Goal: Obtain resource: Obtain resource

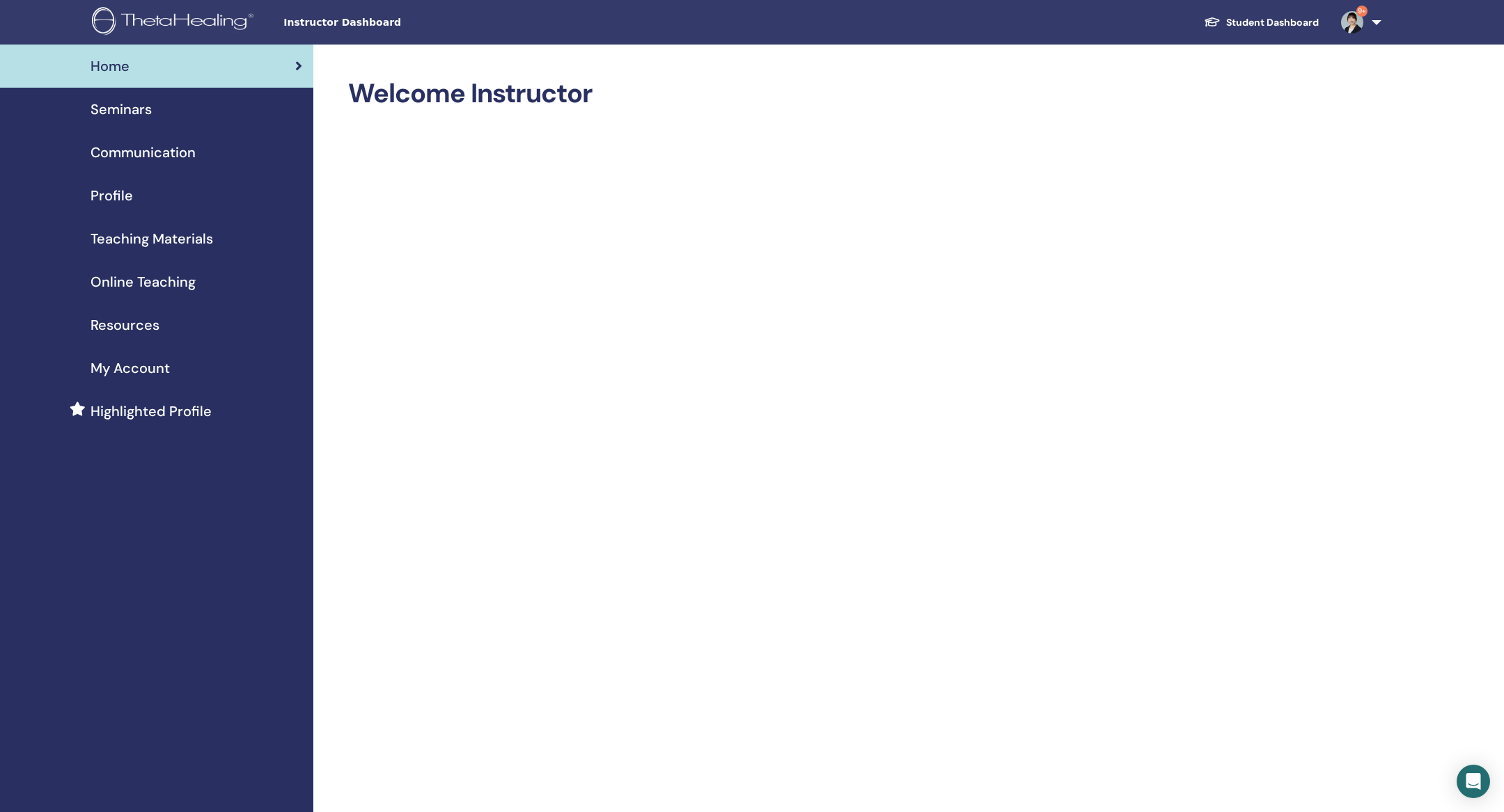
click at [203, 249] on span "Teaching Materials" at bounding box center [152, 239] width 122 height 21
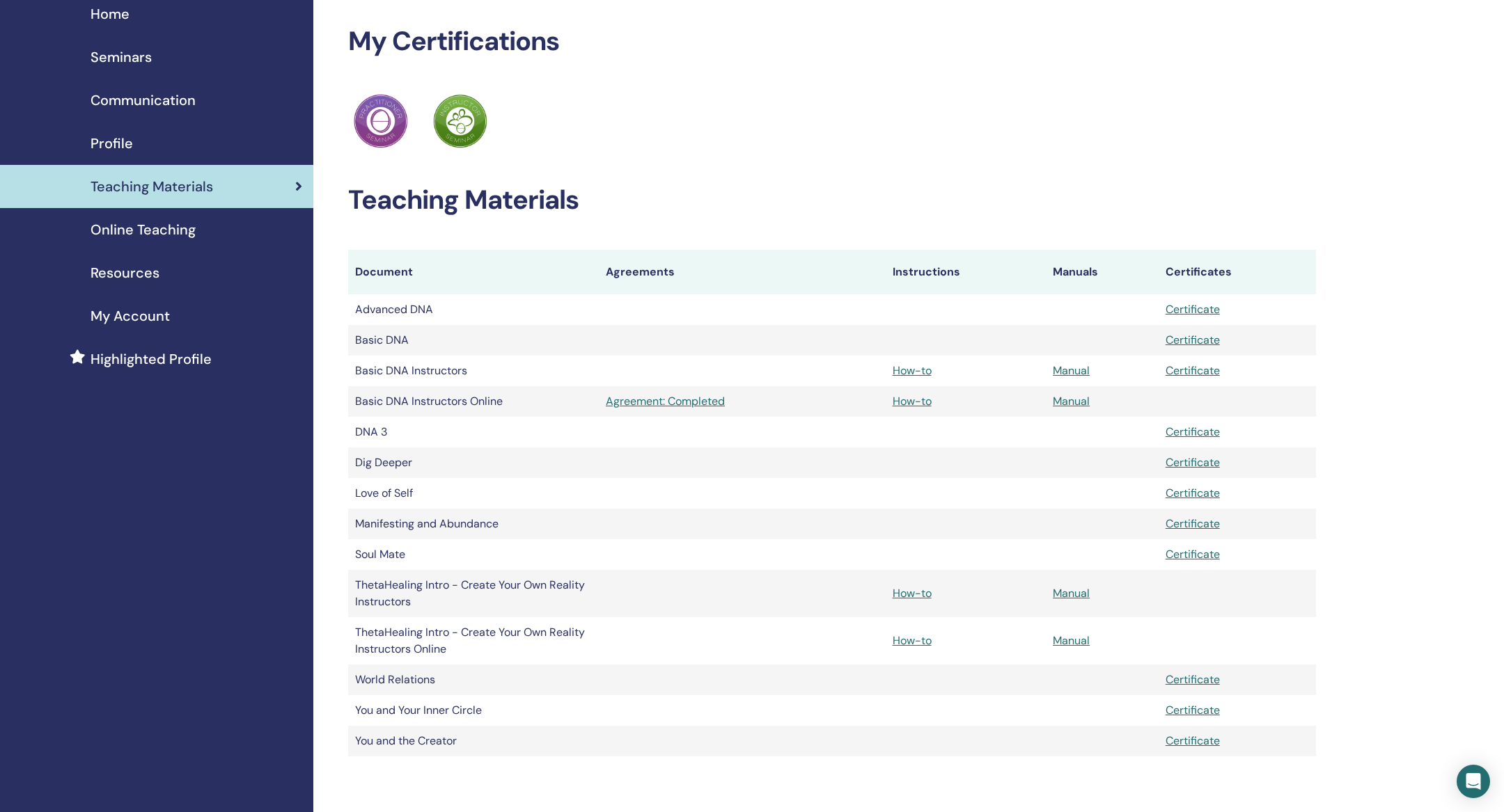
scroll to position [54, 0]
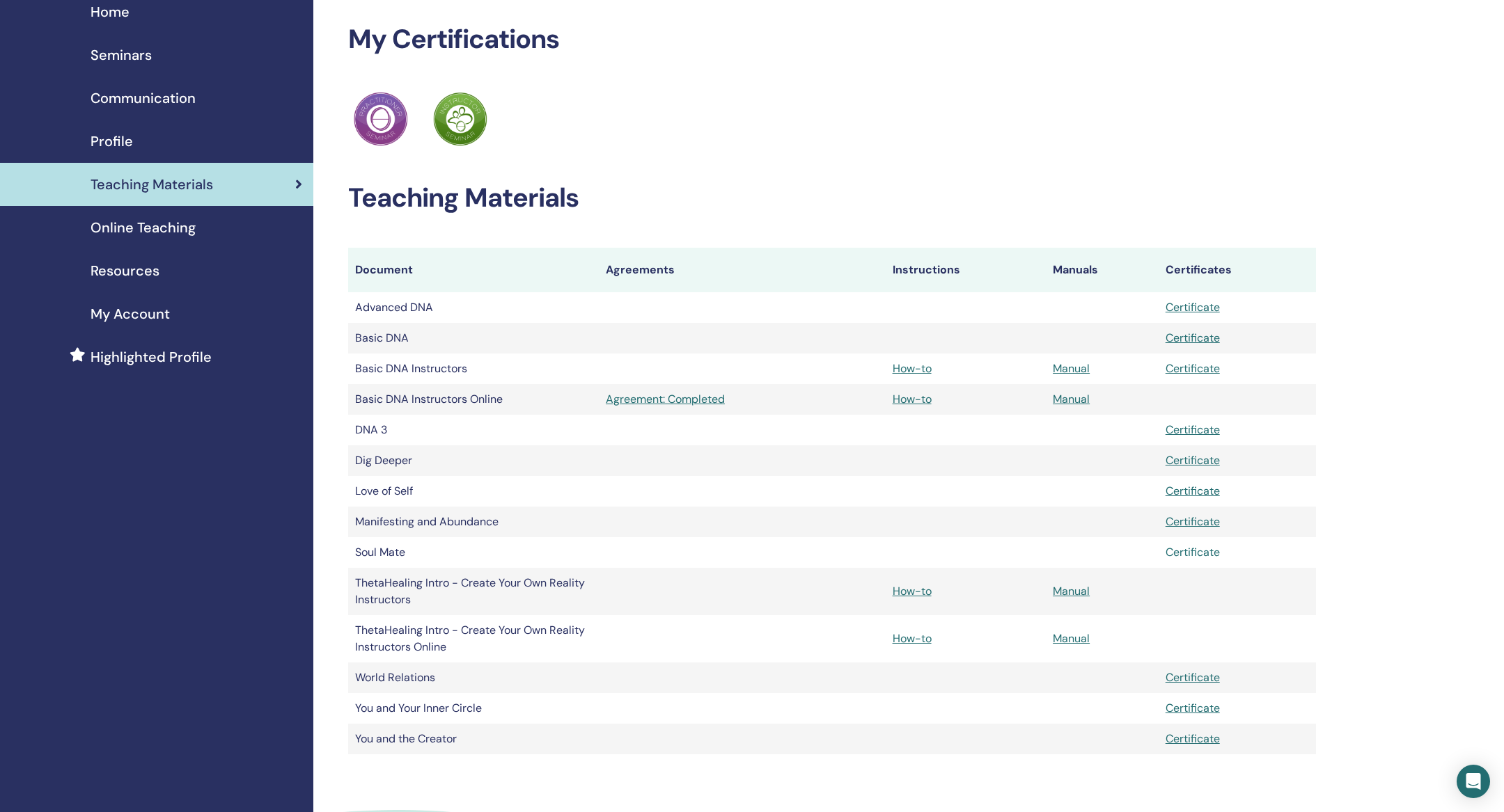
click at [1190, 560] on link "Certificate" at bounding box center [1193, 552] width 54 height 15
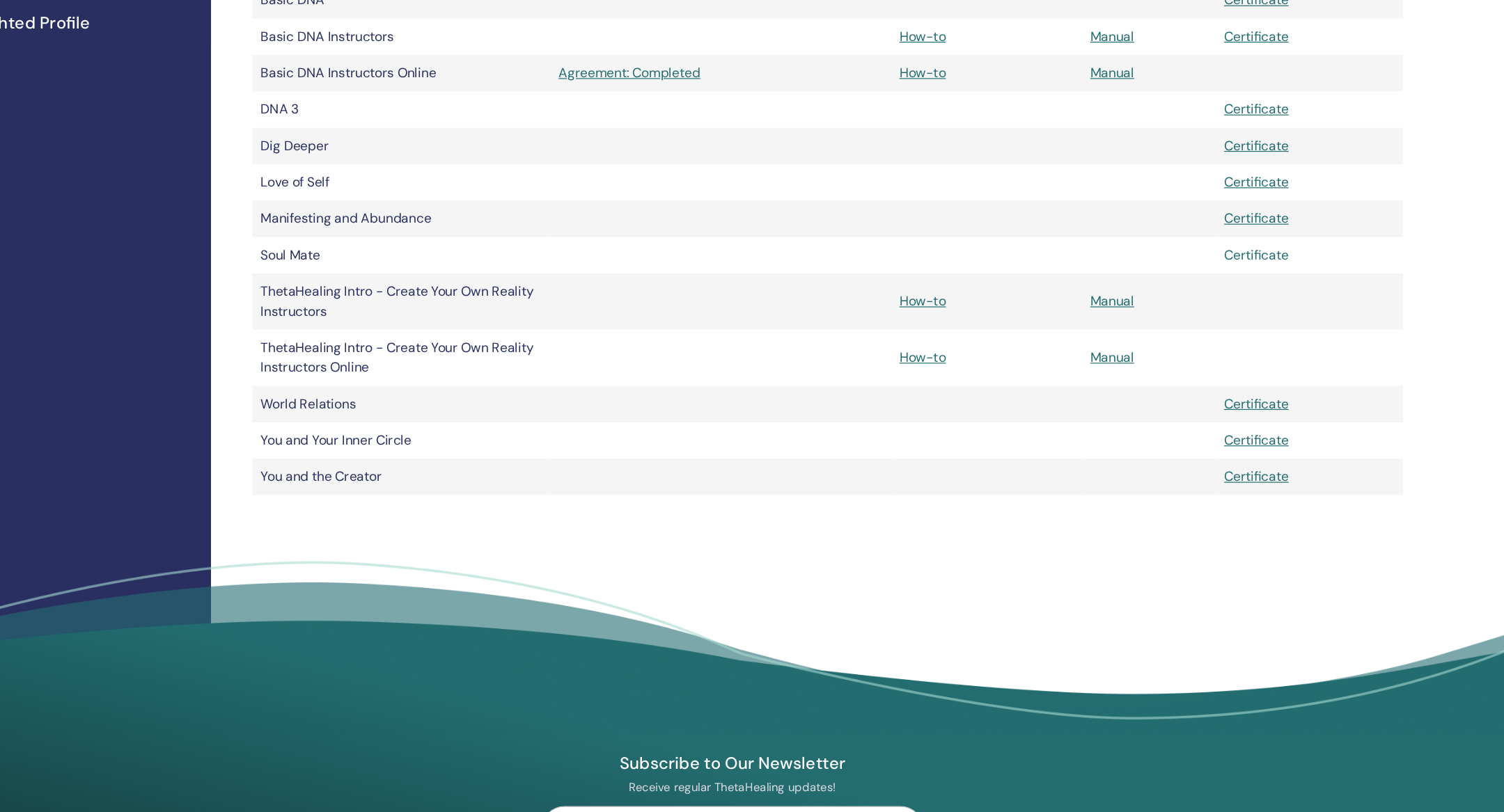
scroll to position [267, 0]
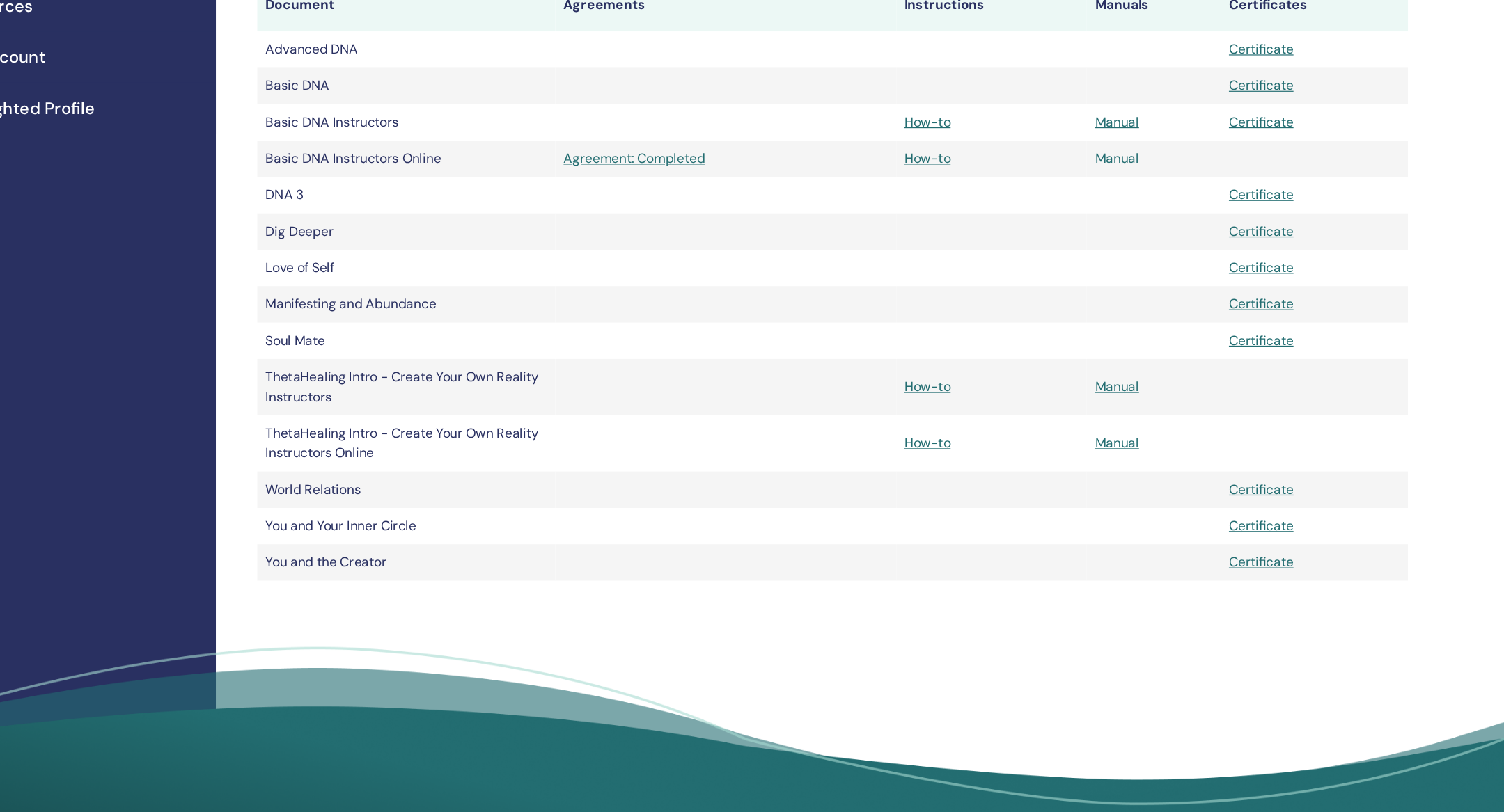
click at [1074, 194] on link "Manual" at bounding box center [1071, 187] width 37 height 15
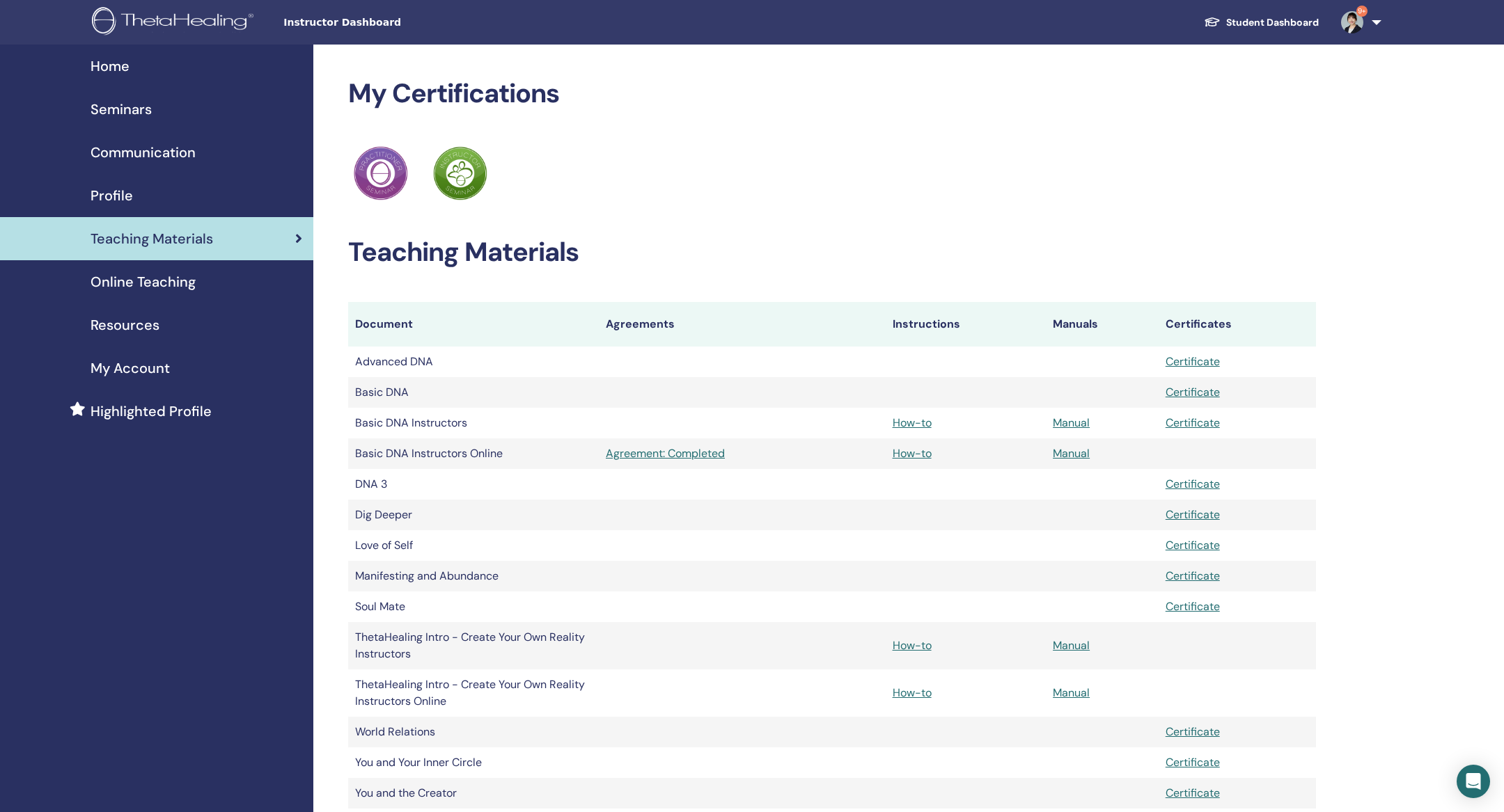
scroll to position [267, 0]
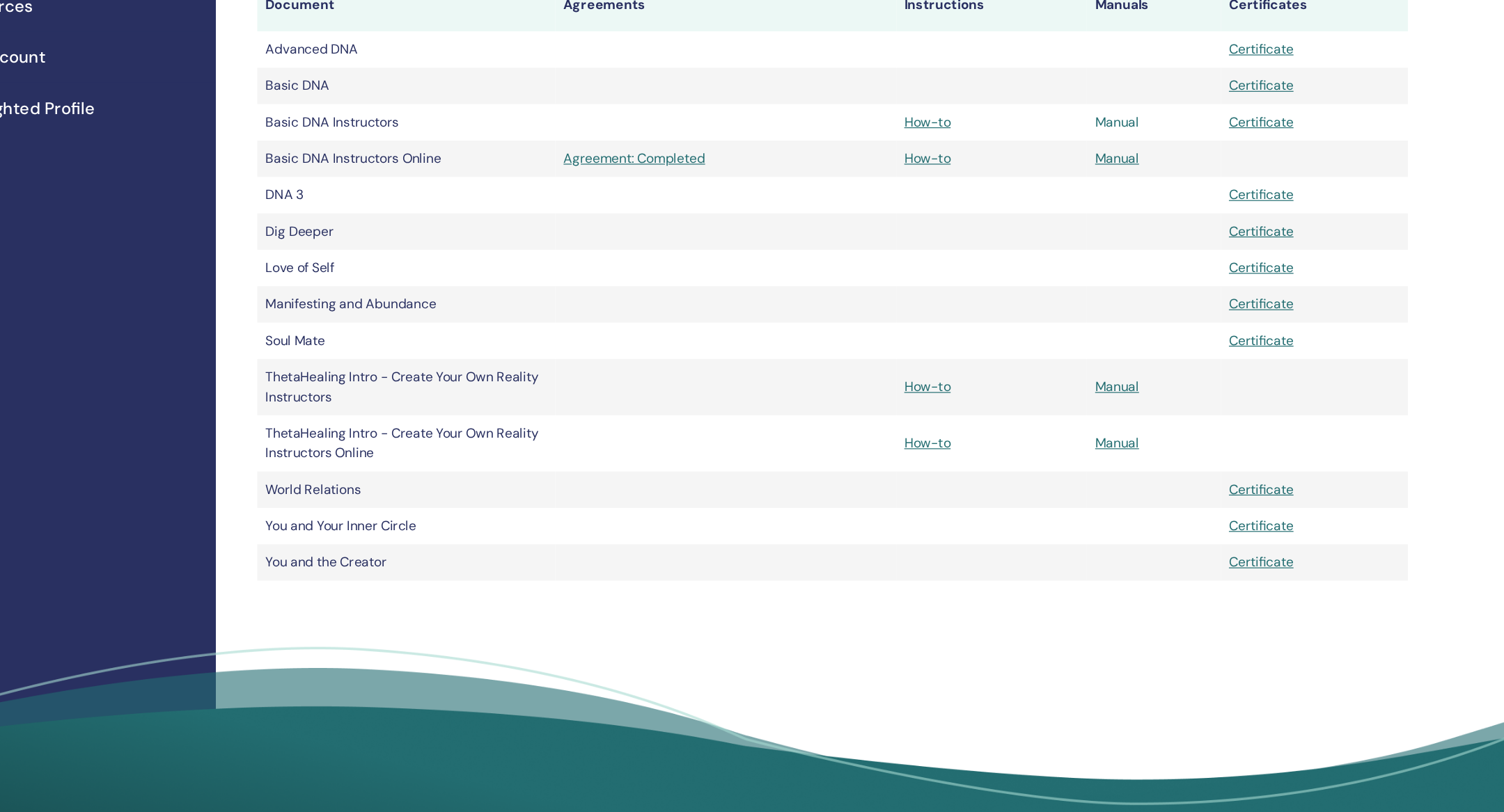
click at [1074, 164] on link "Manual" at bounding box center [1071, 156] width 37 height 15
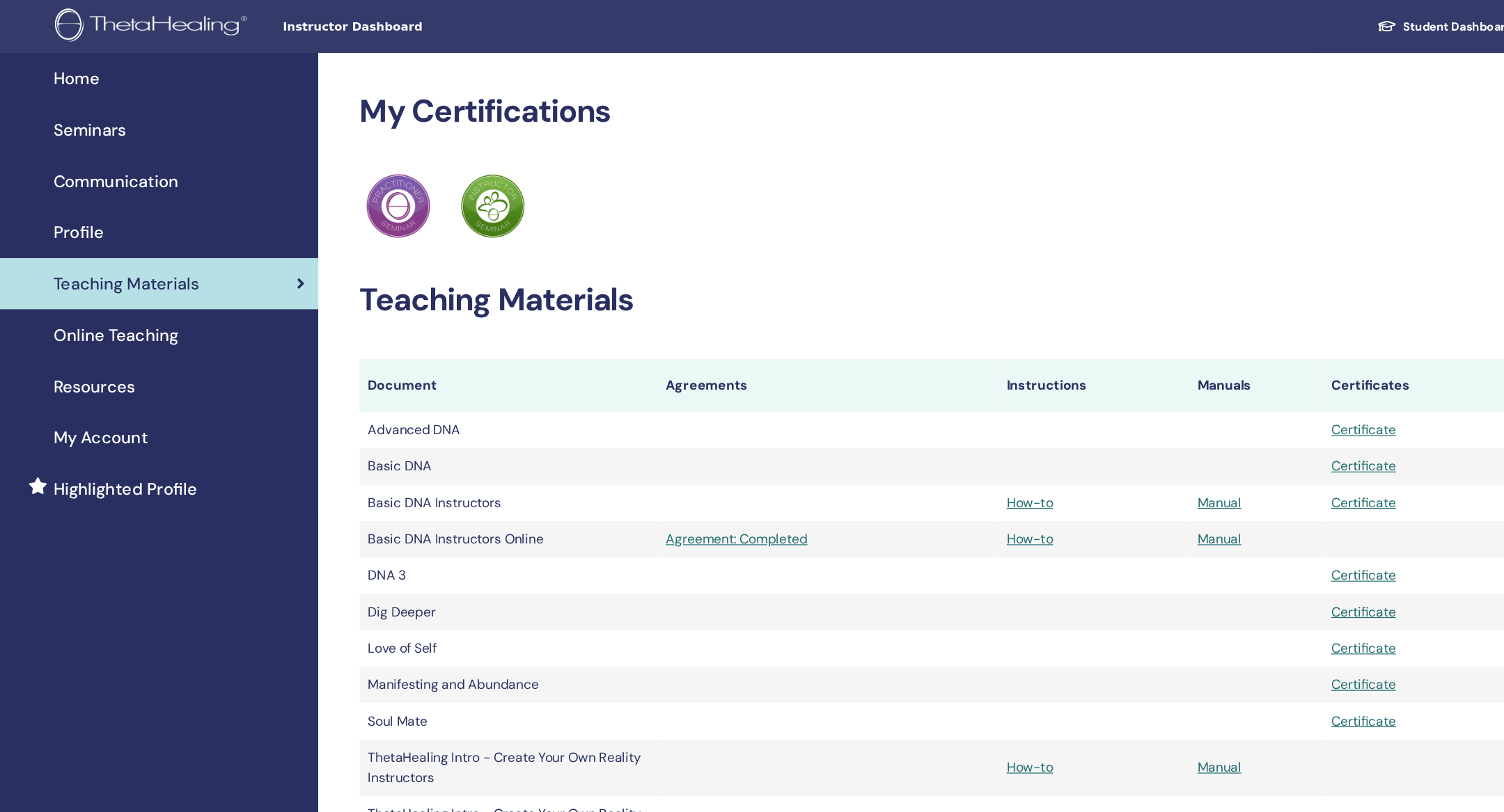
click at [217, 292] on div "Online Teaching" at bounding box center [157, 282] width 291 height 21
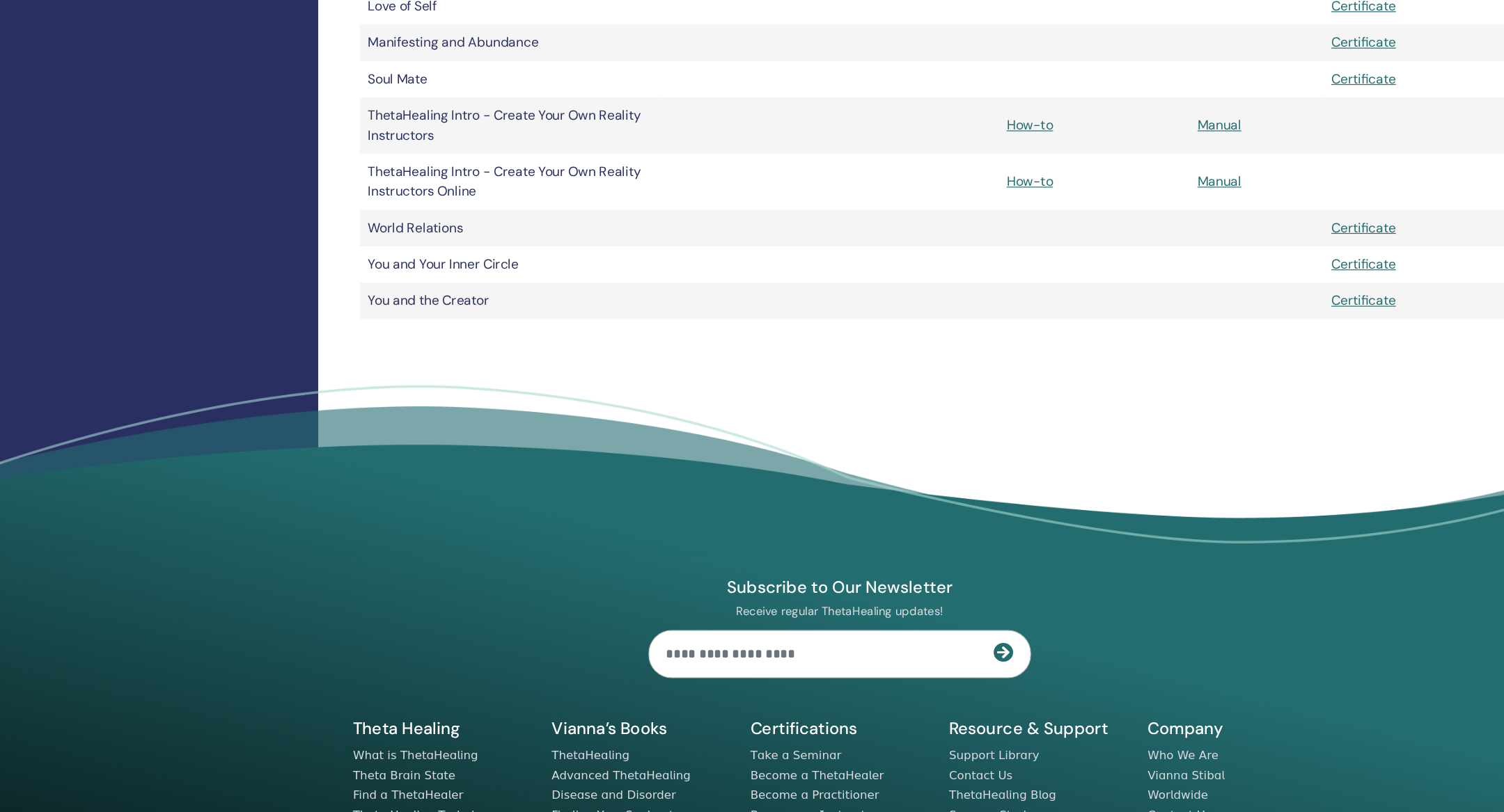
scroll to position [415, 0]
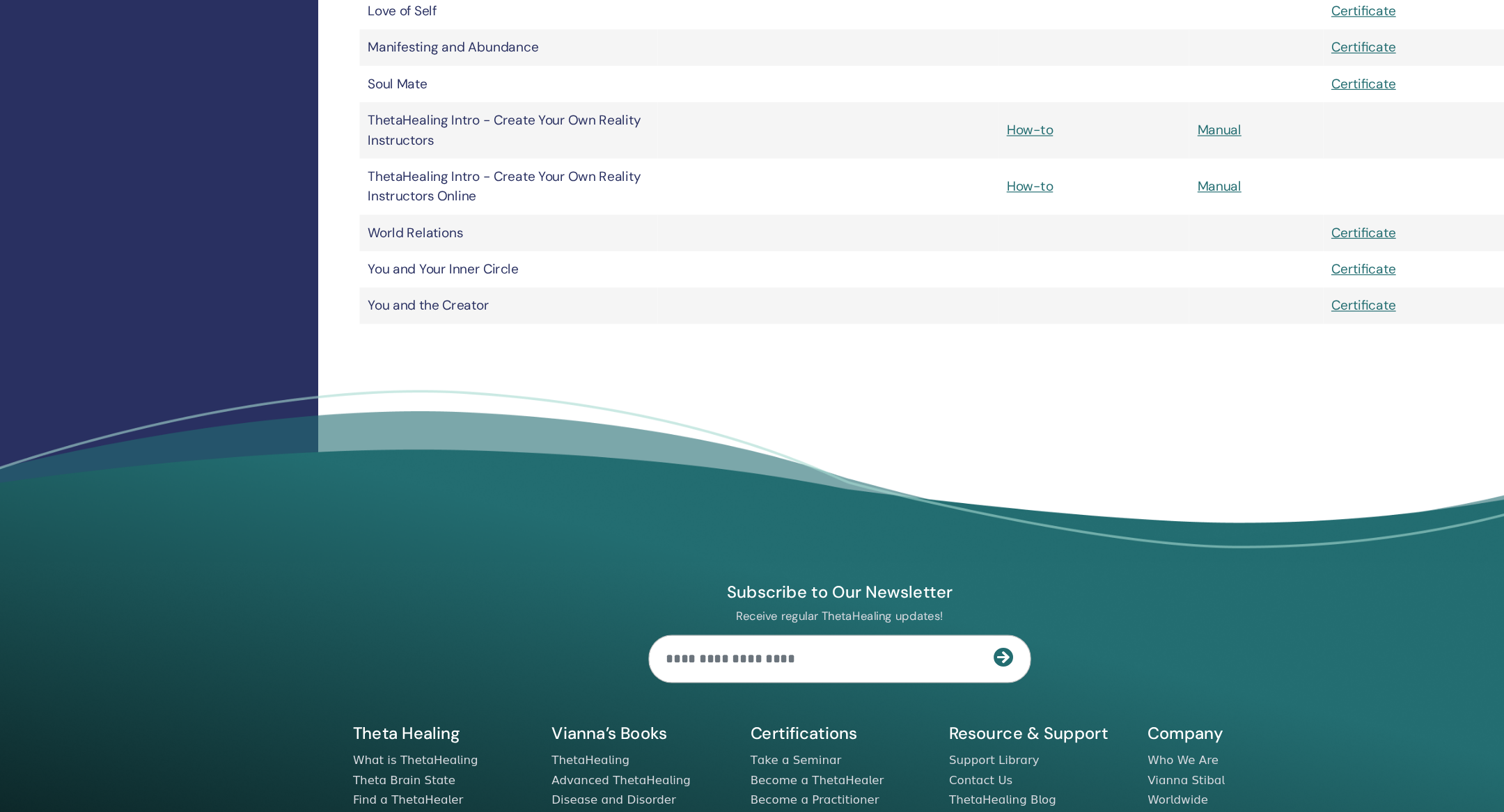
click at [919, 255] on td "How-to" at bounding box center [966, 231] width 161 height 47
click at [919, 238] on link "How-to" at bounding box center [912, 230] width 39 height 15
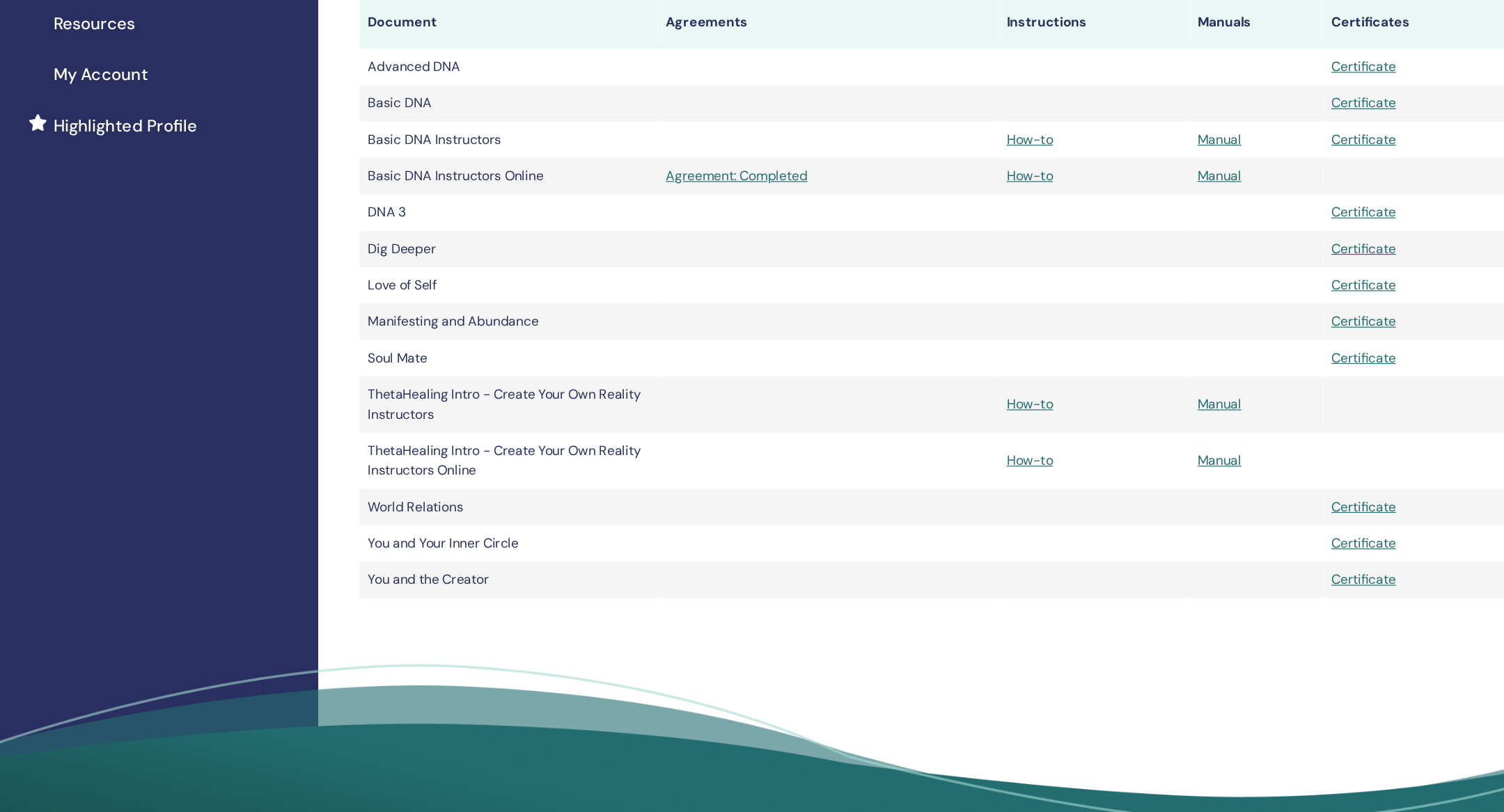
scroll to position [303, 0]
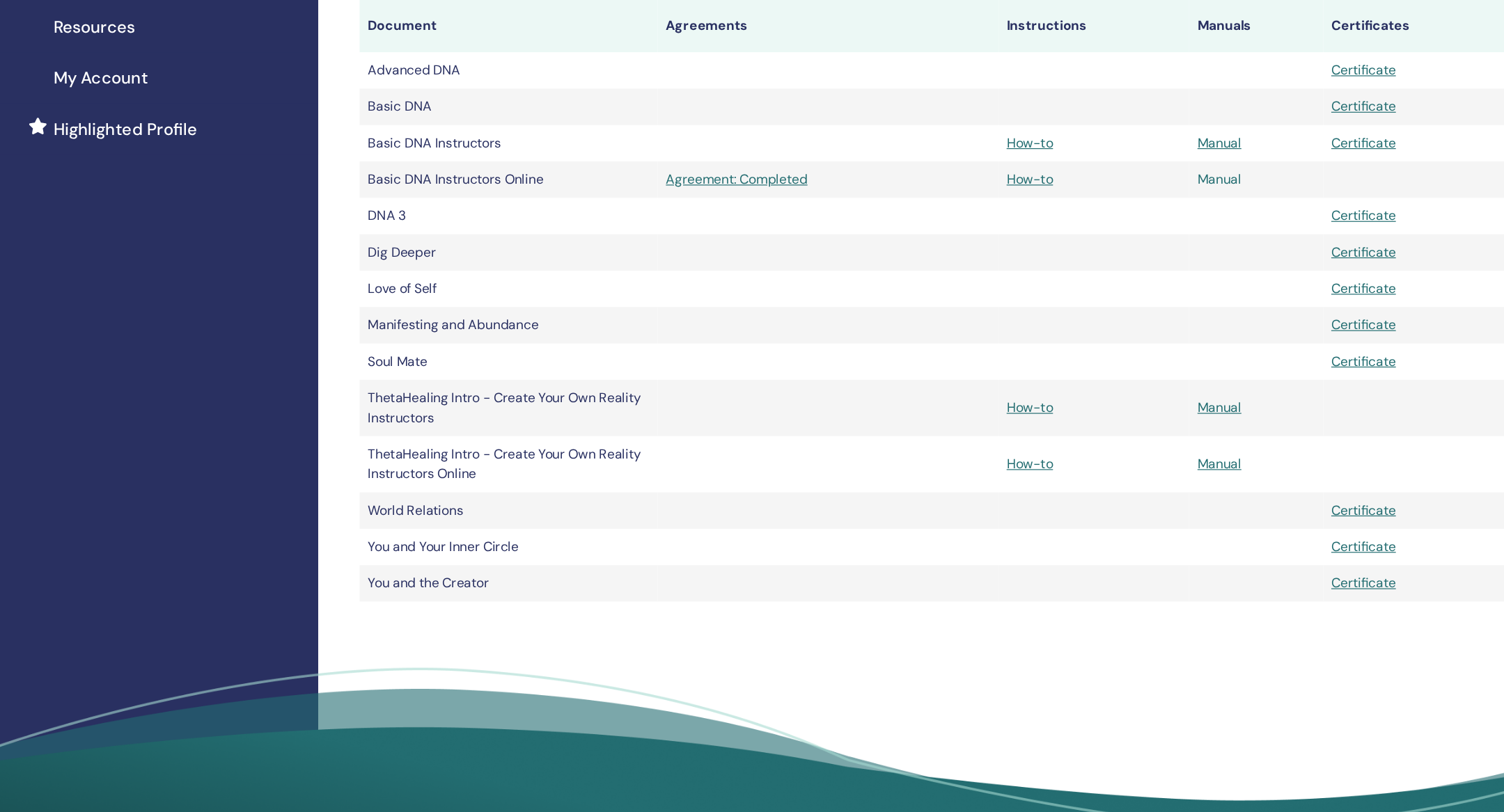
click at [1058, 158] on link "Manual" at bounding box center [1071, 150] width 37 height 15
